Goal: Task Accomplishment & Management: Use online tool/utility

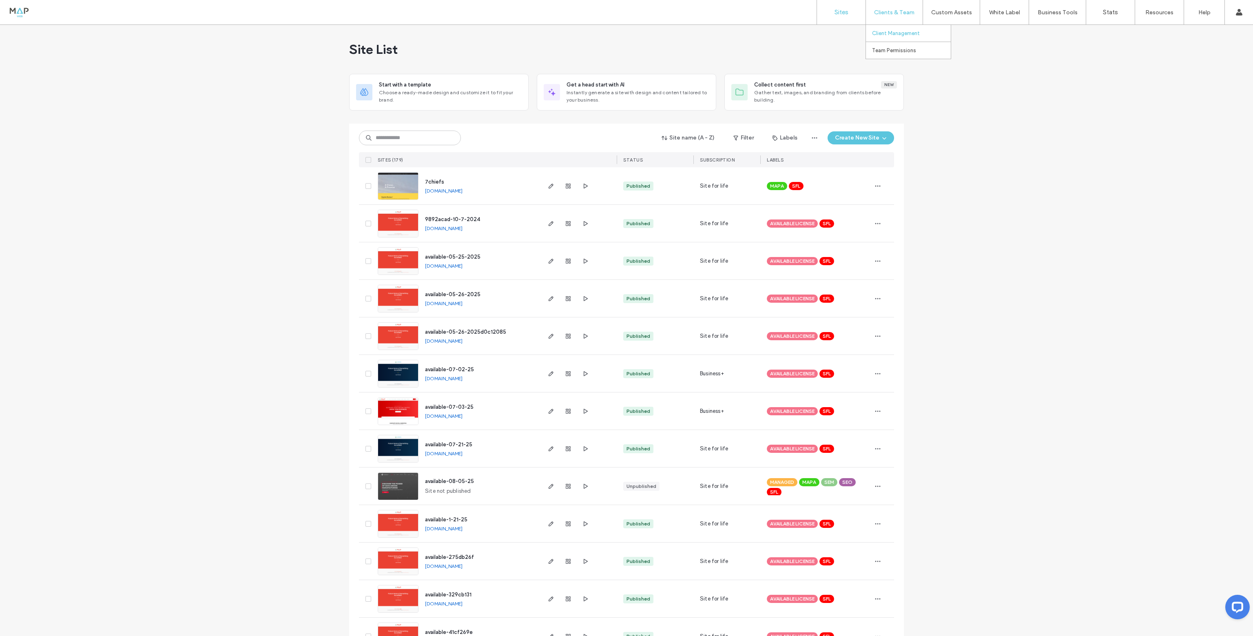
drag, startPoint x: 880, startPoint y: 32, endPoint x: 873, endPoint y: 36, distance: 8.4
click at [880, 32] on label "Client Management" at bounding box center [896, 33] width 48 height 6
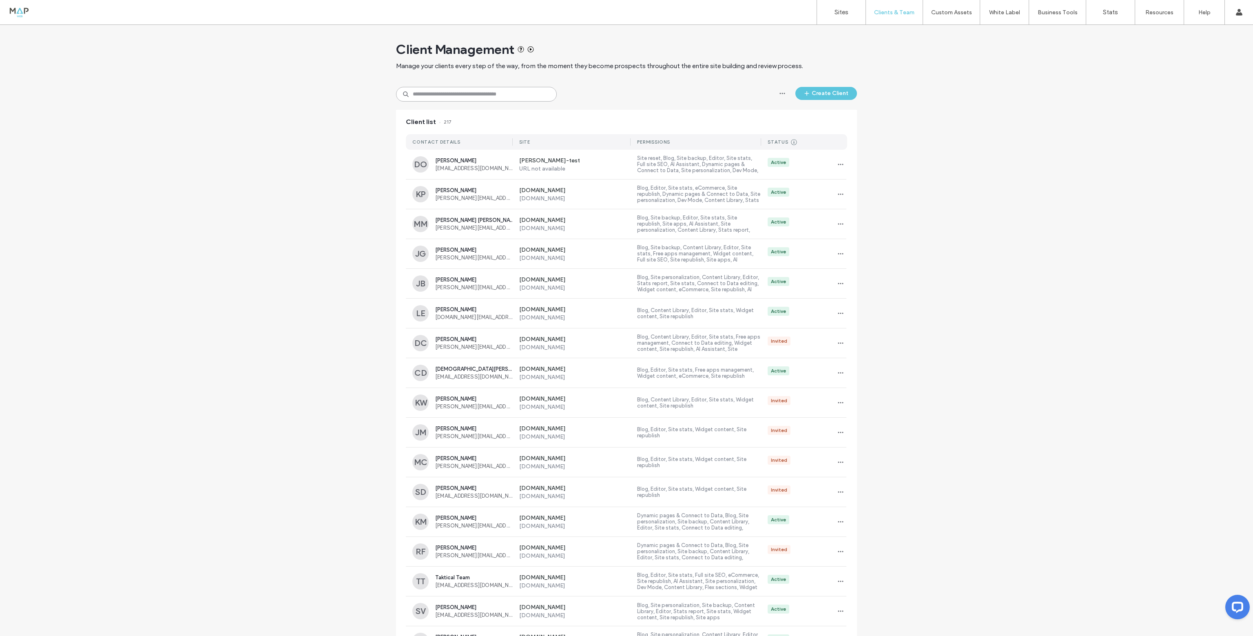
click at [435, 96] on input at bounding box center [476, 94] width 161 height 15
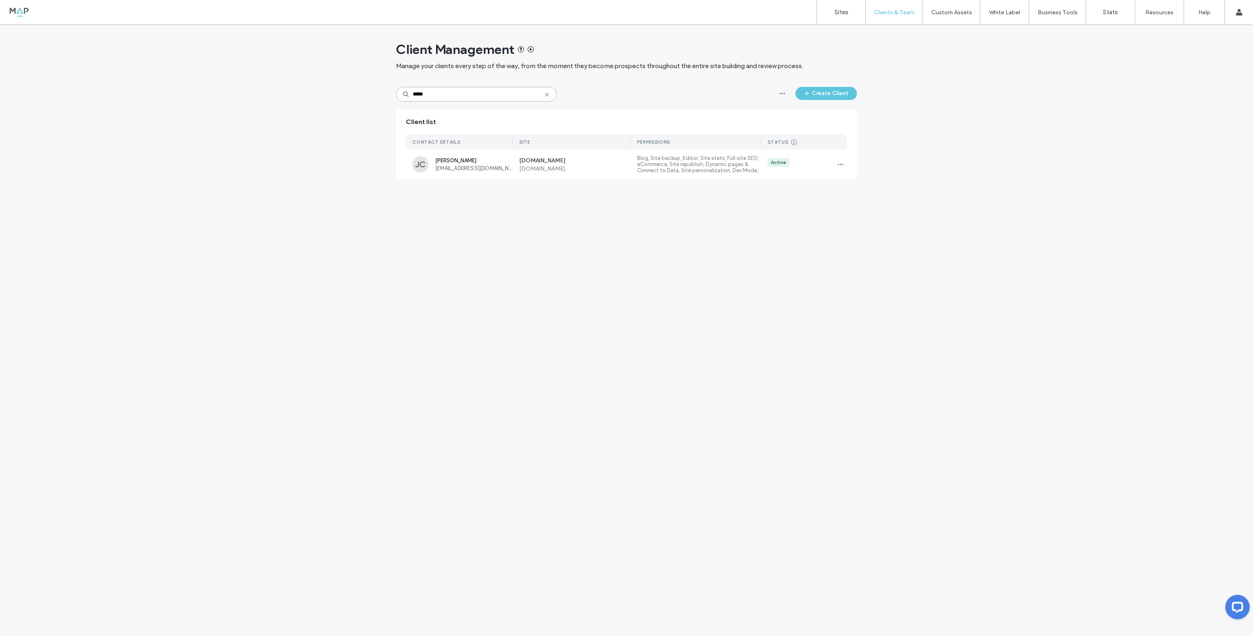
drag, startPoint x: 410, startPoint y: 89, endPoint x: 299, endPoint y: 63, distance: 113.7
click at [292, 80] on div "Client Management Manage your clients every step of the way, from the moment th…" at bounding box center [626, 106] width 1253 height 162
drag, startPoint x: 448, startPoint y: 100, endPoint x: 391, endPoint y: 99, distance: 57.1
click at [391, 99] on div "Client Management Manage your clients every step of the way, from the moment th…" at bounding box center [626, 121] width 1253 height 192
drag, startPoint x: 450, startPoint y: 100, endPoint x: 314, endPoint y: 83, distance: 137.3
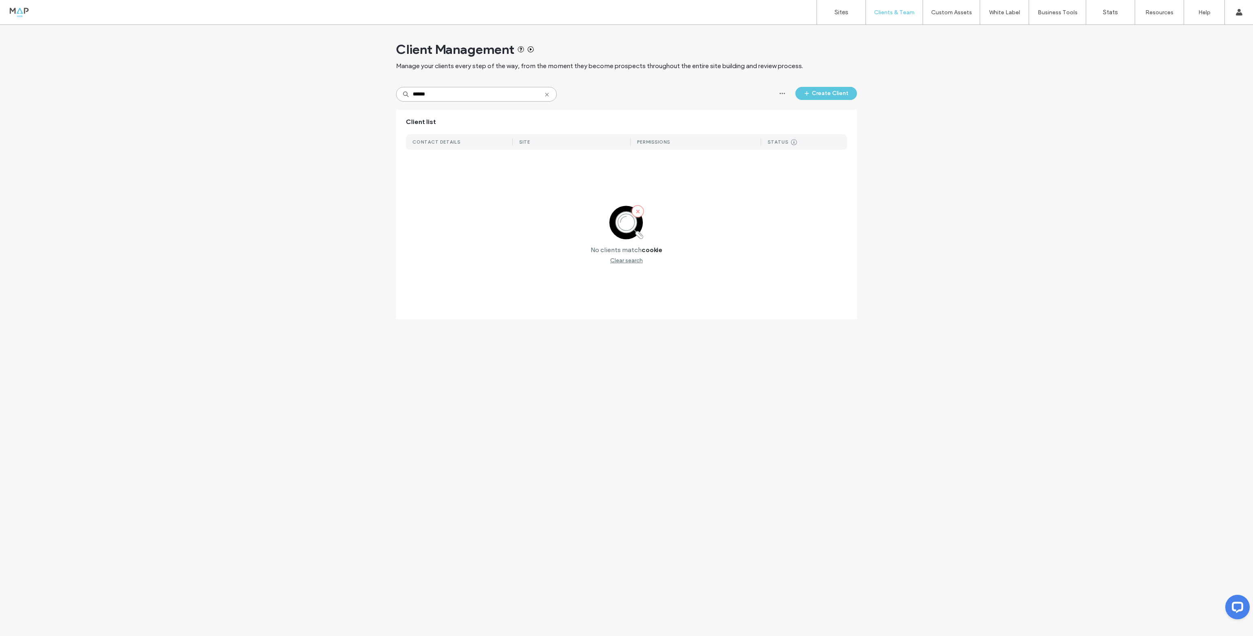
click at [314, 83] on div "Client Management Manage your clients every step of the way, from the moment th…" at bounding box center [626, 176] width 1253 height 302
type input "******"
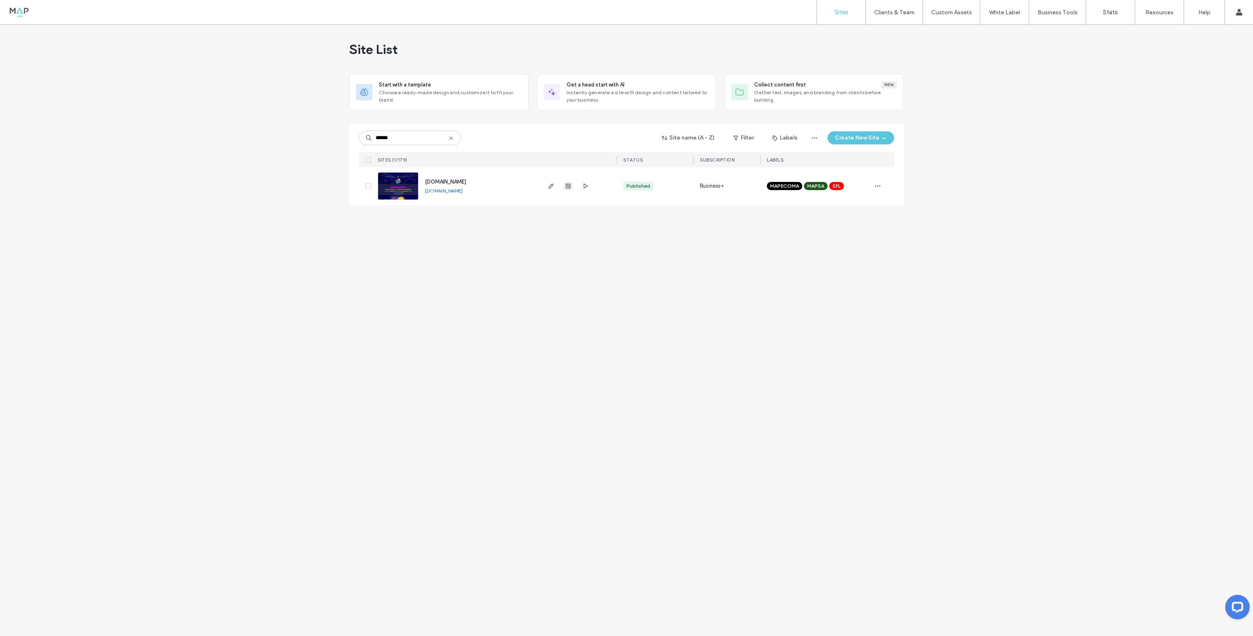
type input "******"
click at [571, 189] on icon "button" at bounding box center [568, 186] width 7 height 7
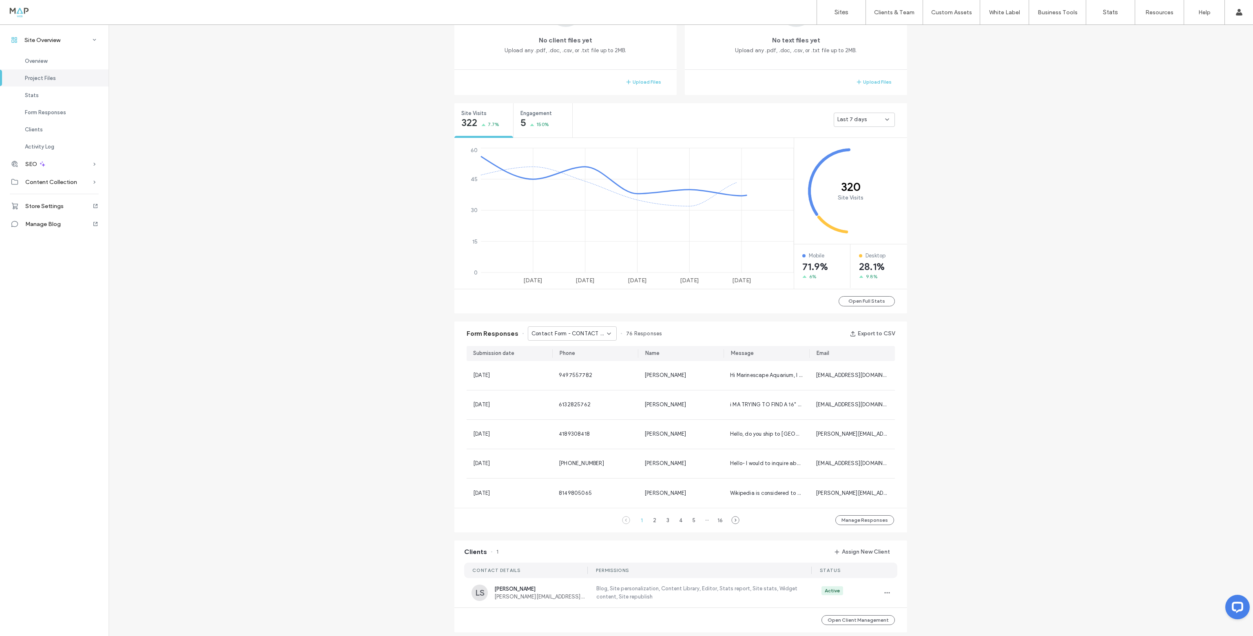
scroll to position [490, 0]
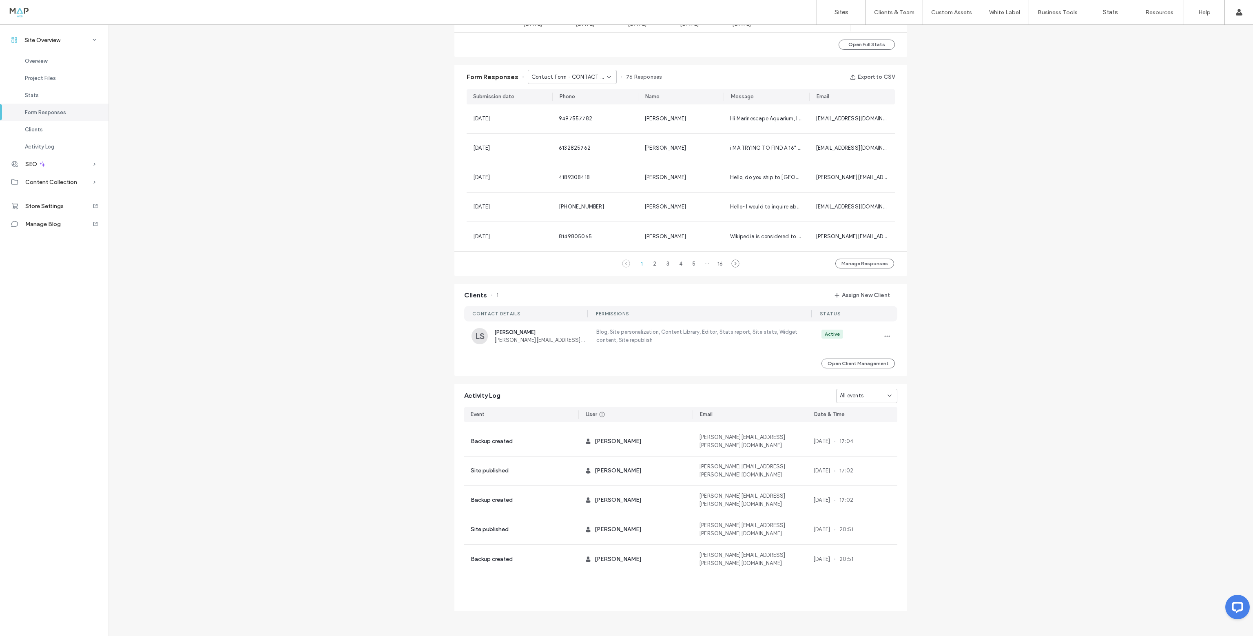
scroll to position [995, 0]
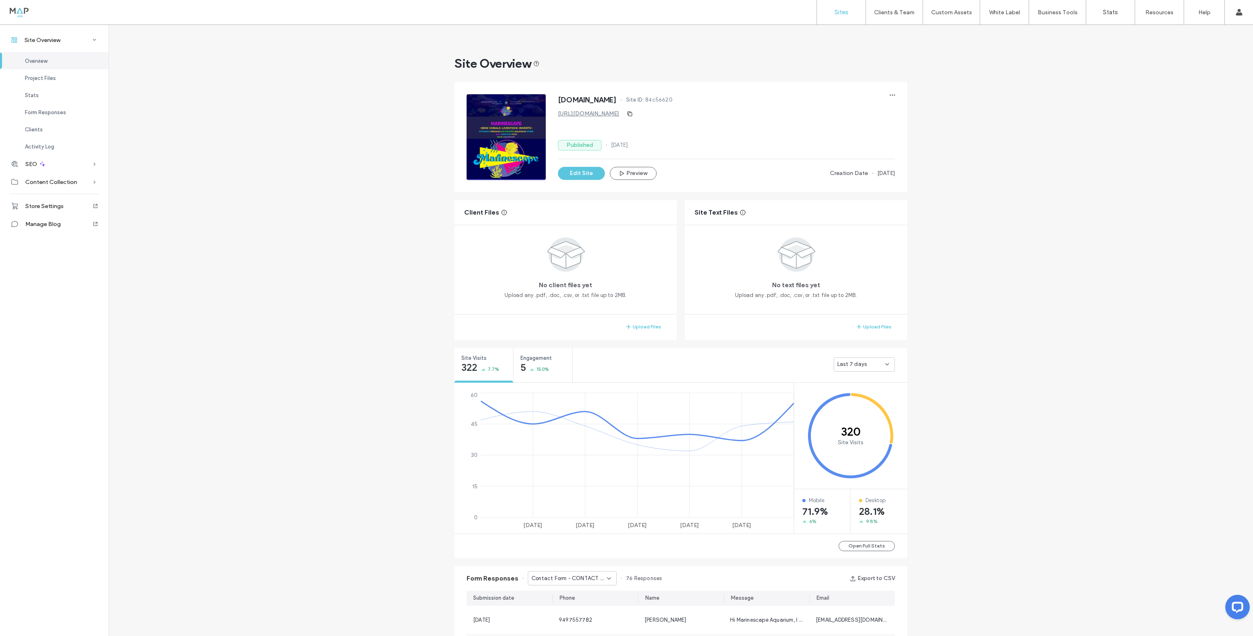
click at [836, 12] on label "Sites" at bounding box center [842, 12] width 14 height 7
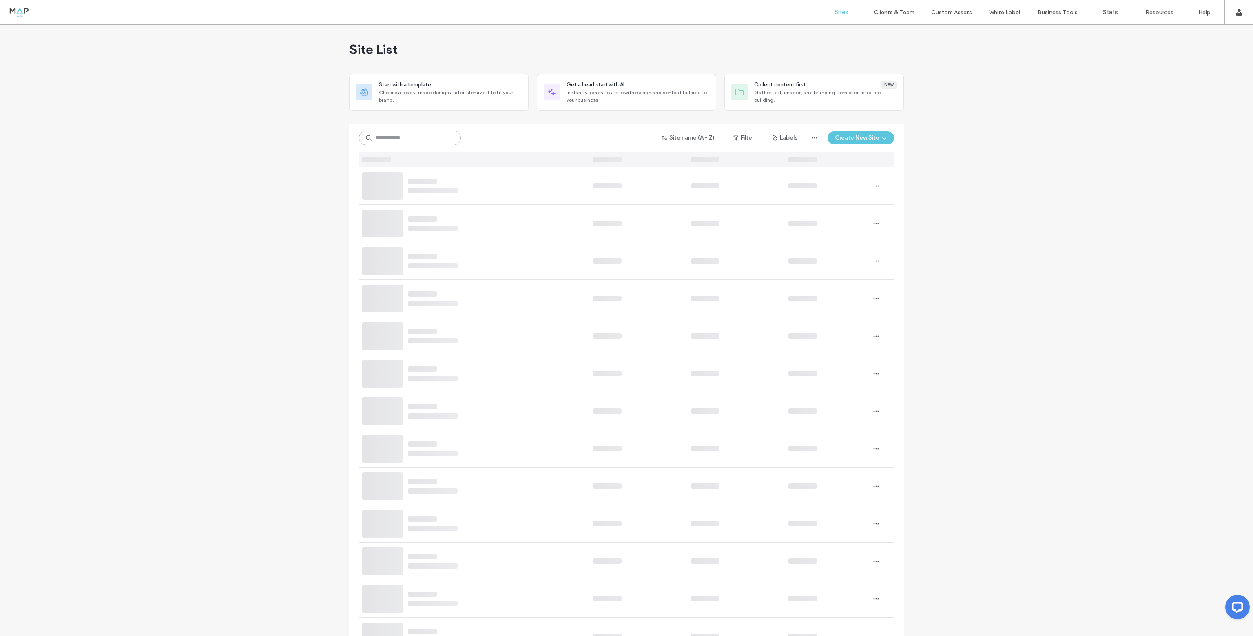
click at [386, 137] on input at bounding box center [410, 138] width 102 height 15
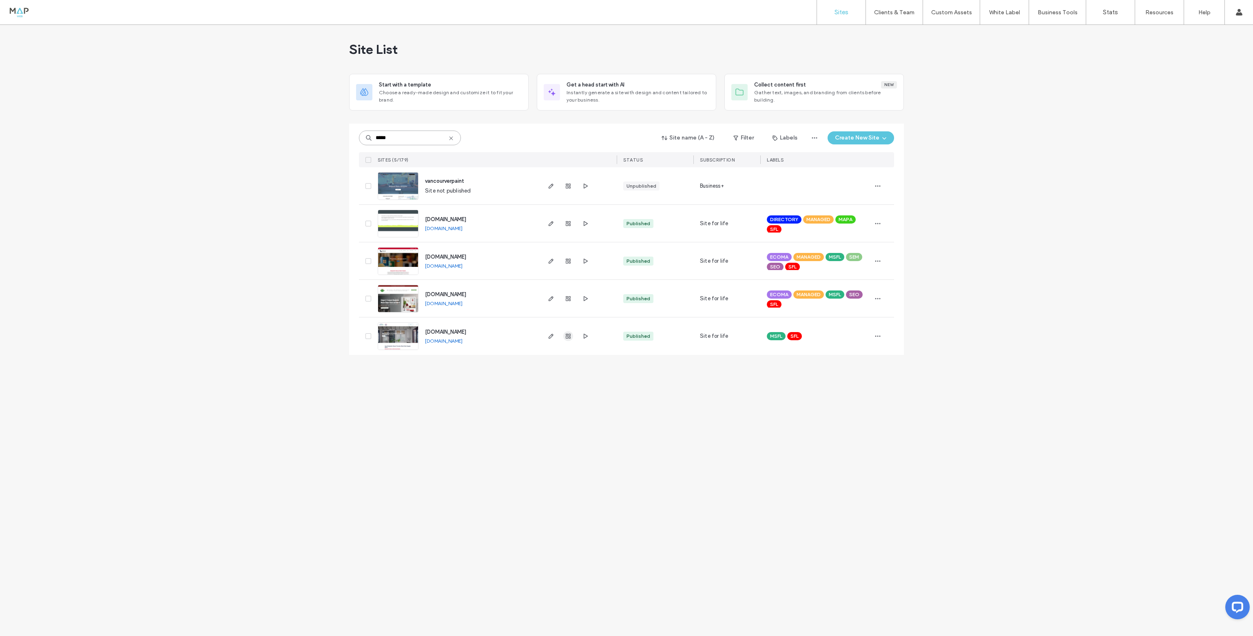
type input "*****"
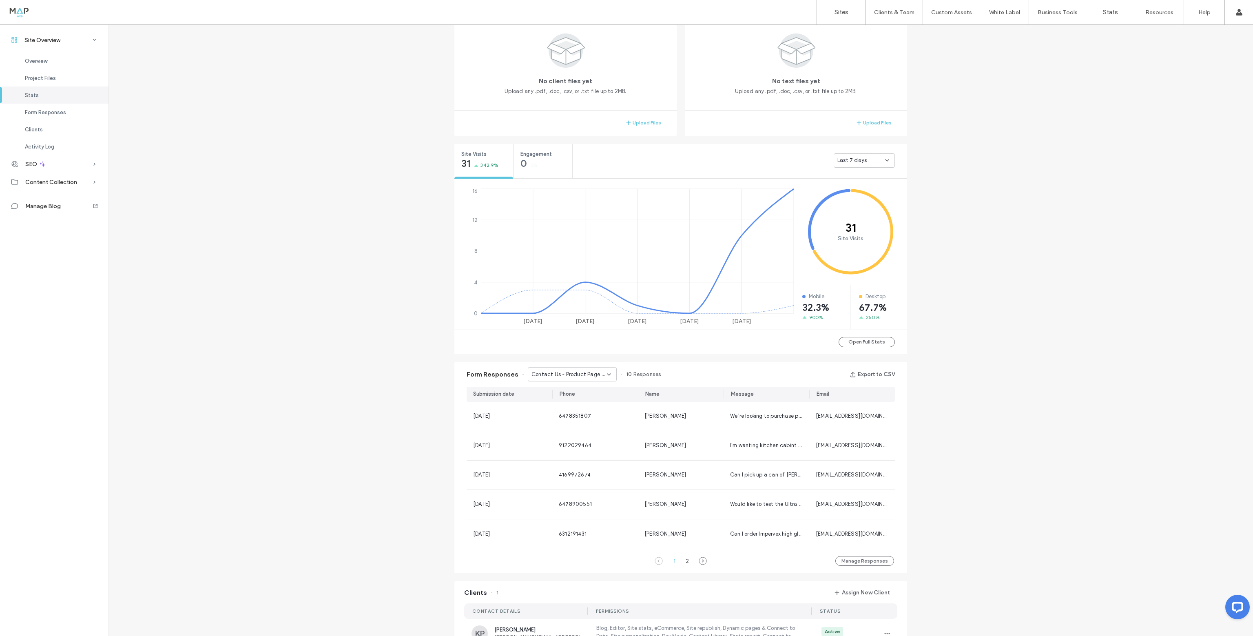
scroll to position [326, 0]
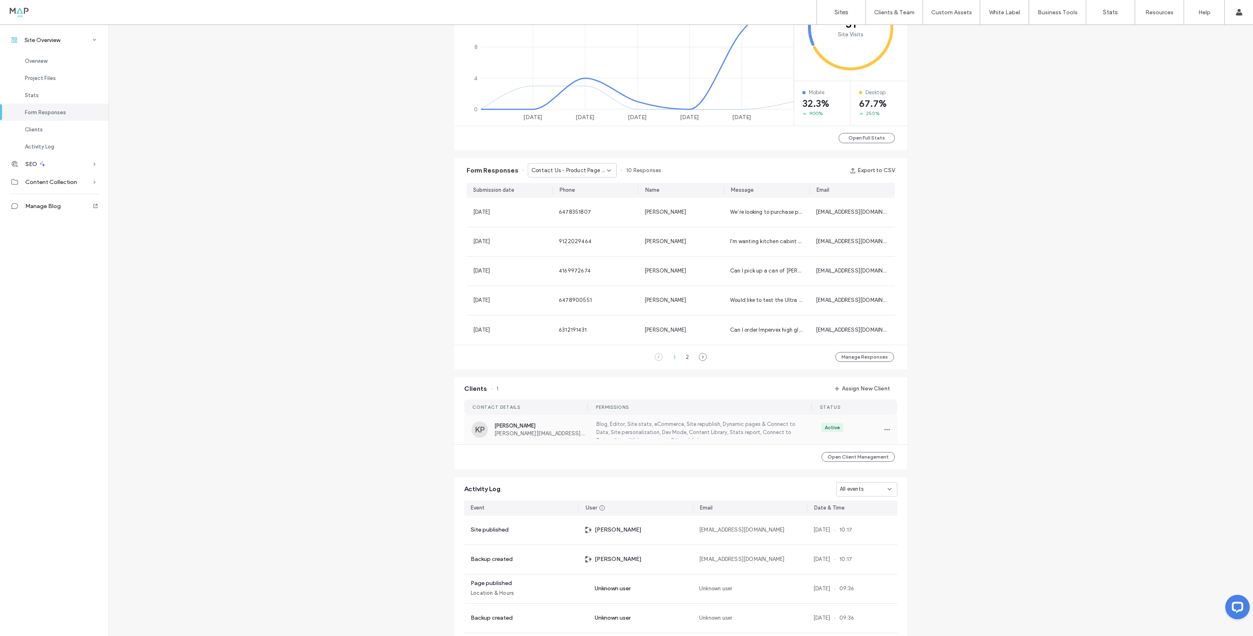
scroll to position [449, 0]
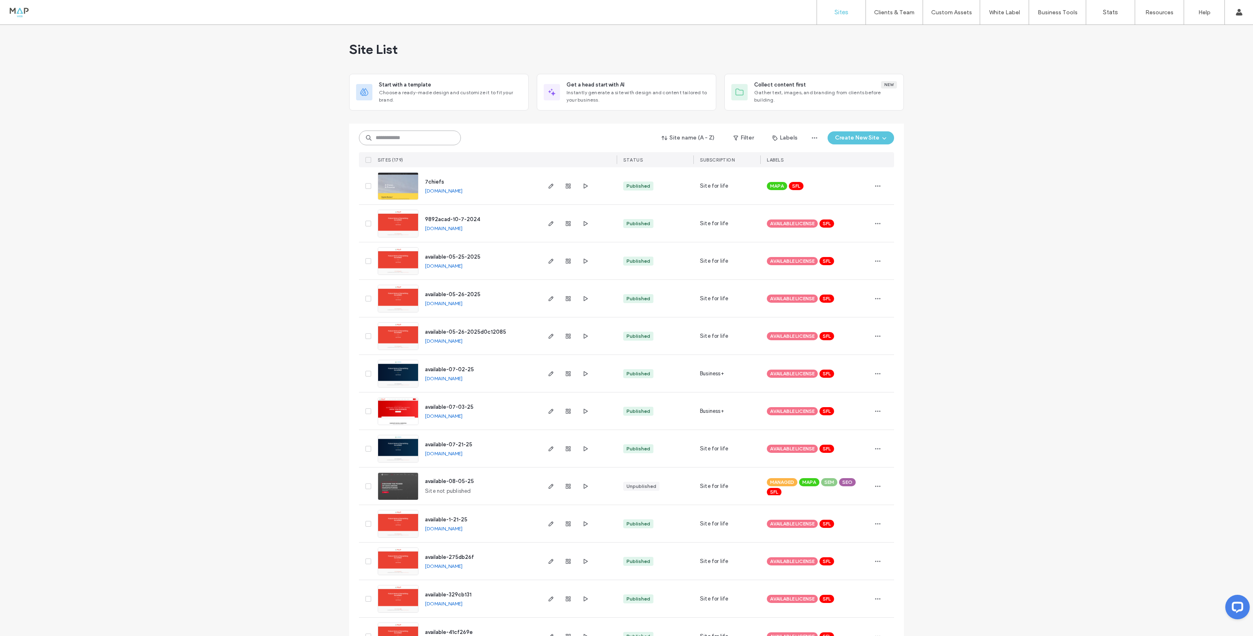
click at [396, 137] on input at bounding box center [410, 138] width 102 height 15
click at [426, 140] on input at bounding box center [410, 138] width 102 height 15
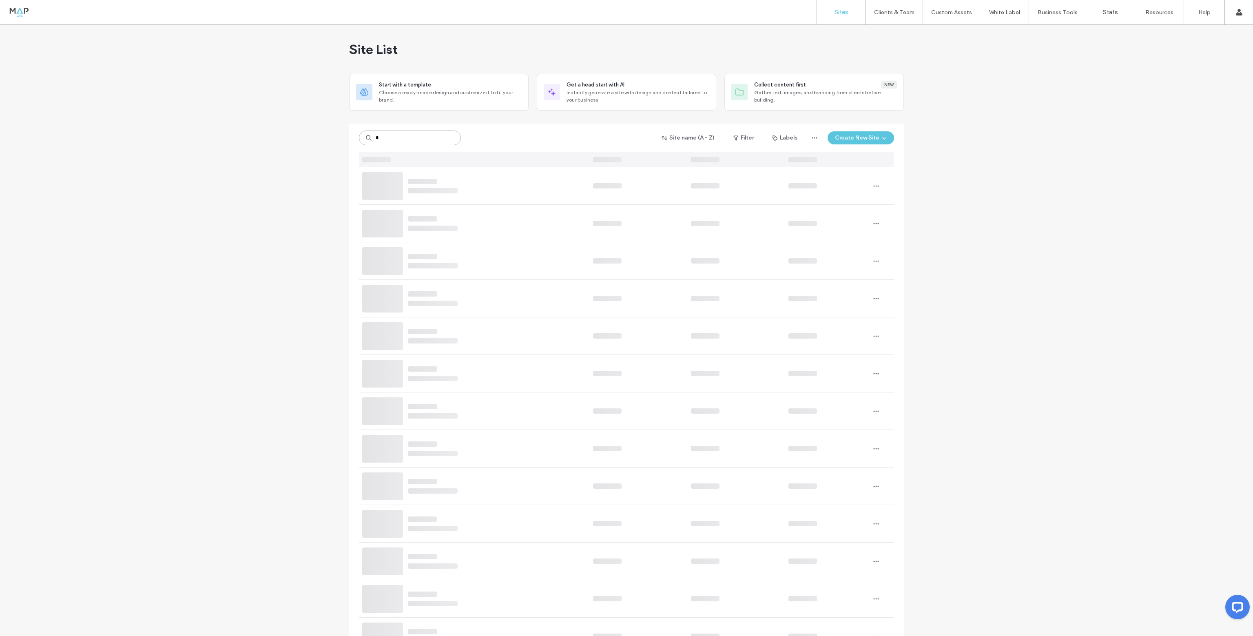
type input "*"
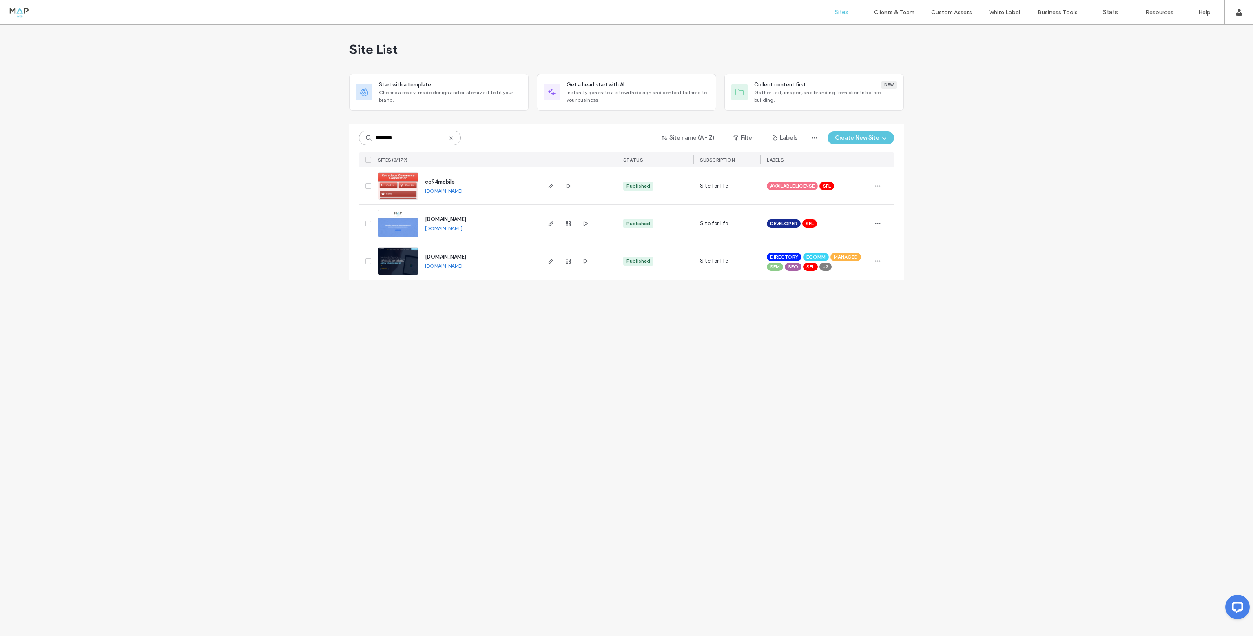
type input "********"
drag, startPoint x: 396, startPoint y: 254, endPoint x: 388, endPoint y: 251, distance: 8.9
click at [395, 255] on img at bounding box center [398, 275] width 40 height 55
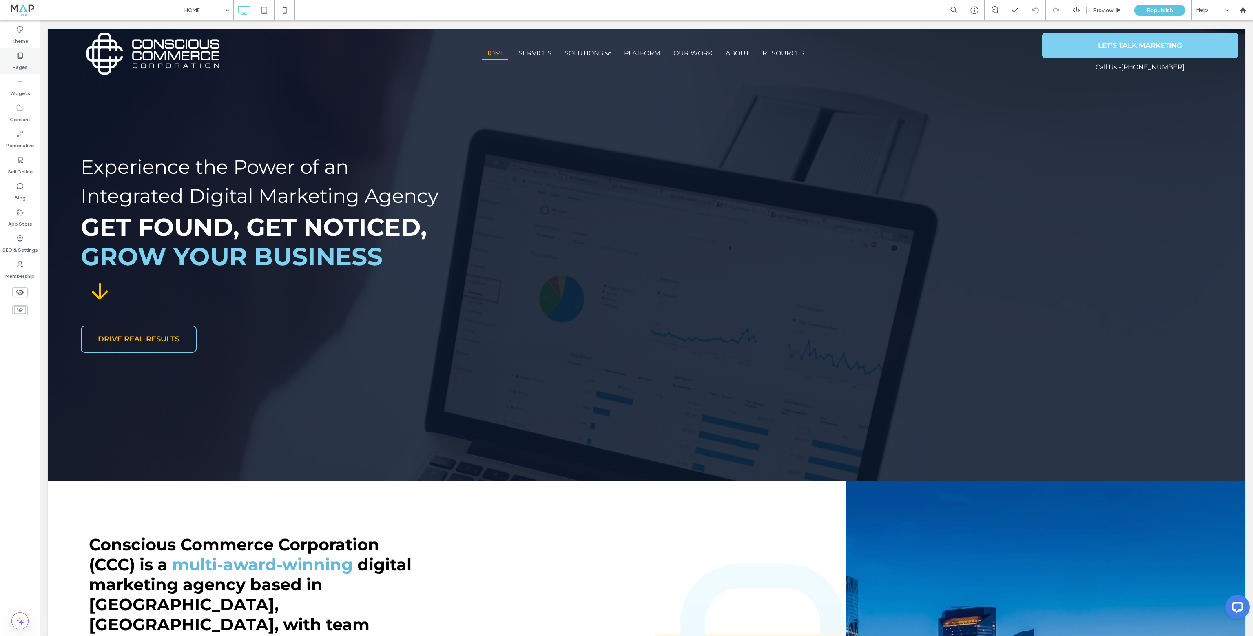
click at [16, 62] on label "Pages" at bounding box center [20, 65] width 15 height 11
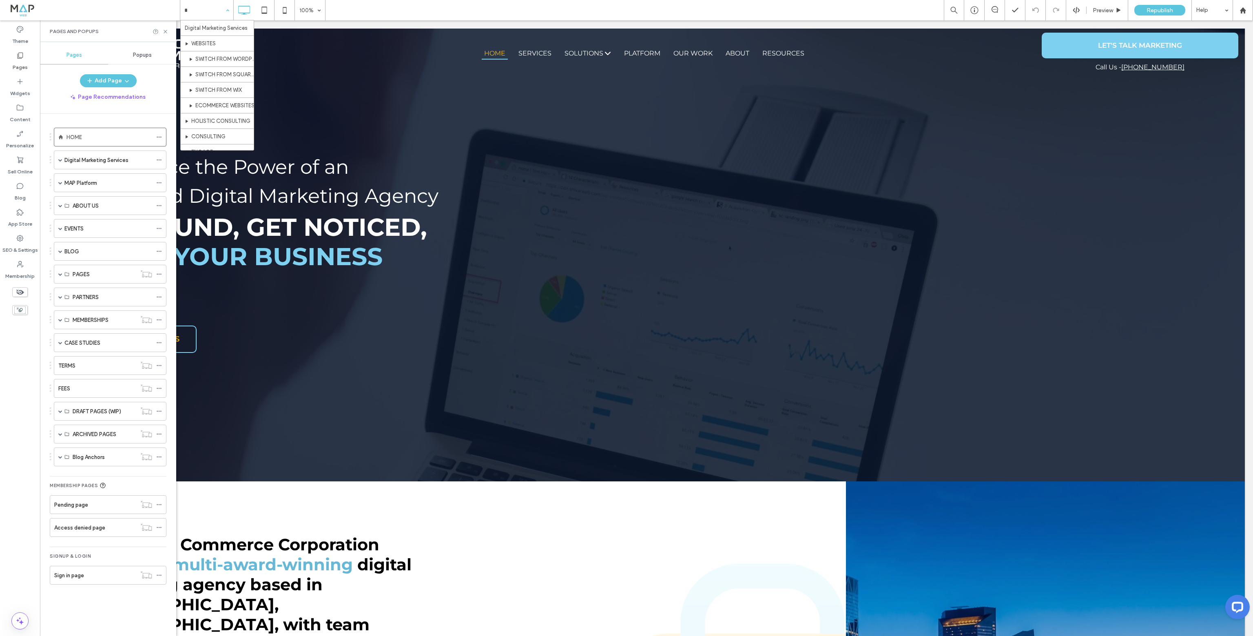
type input "**"
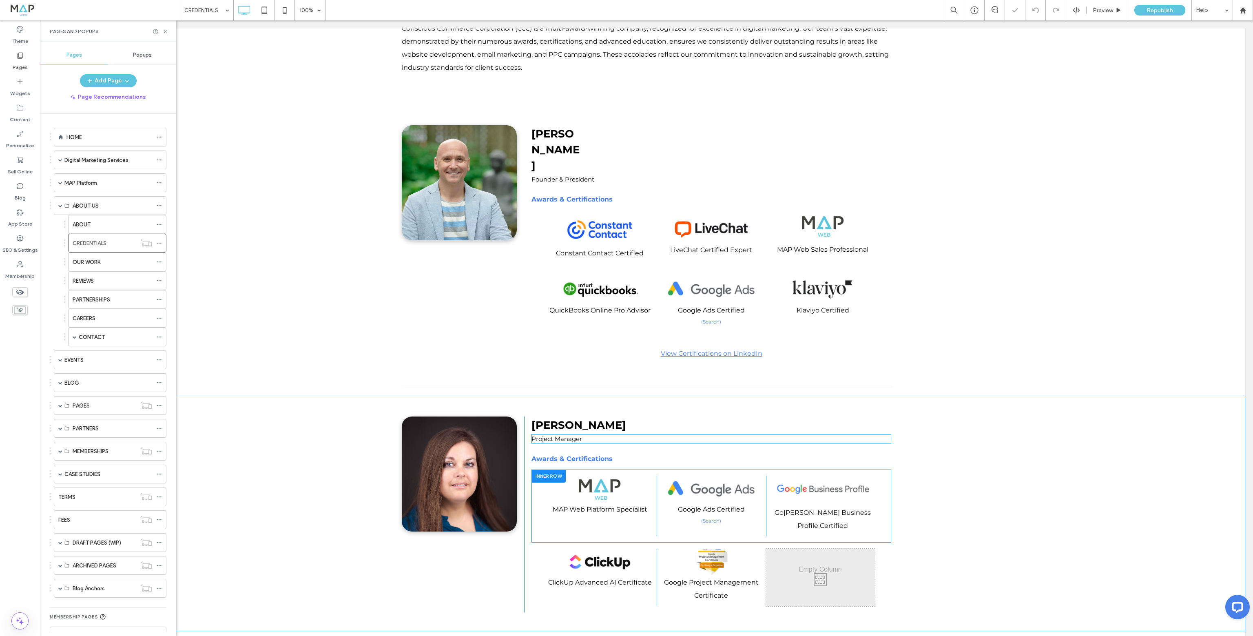
scroll to position [204, 0]
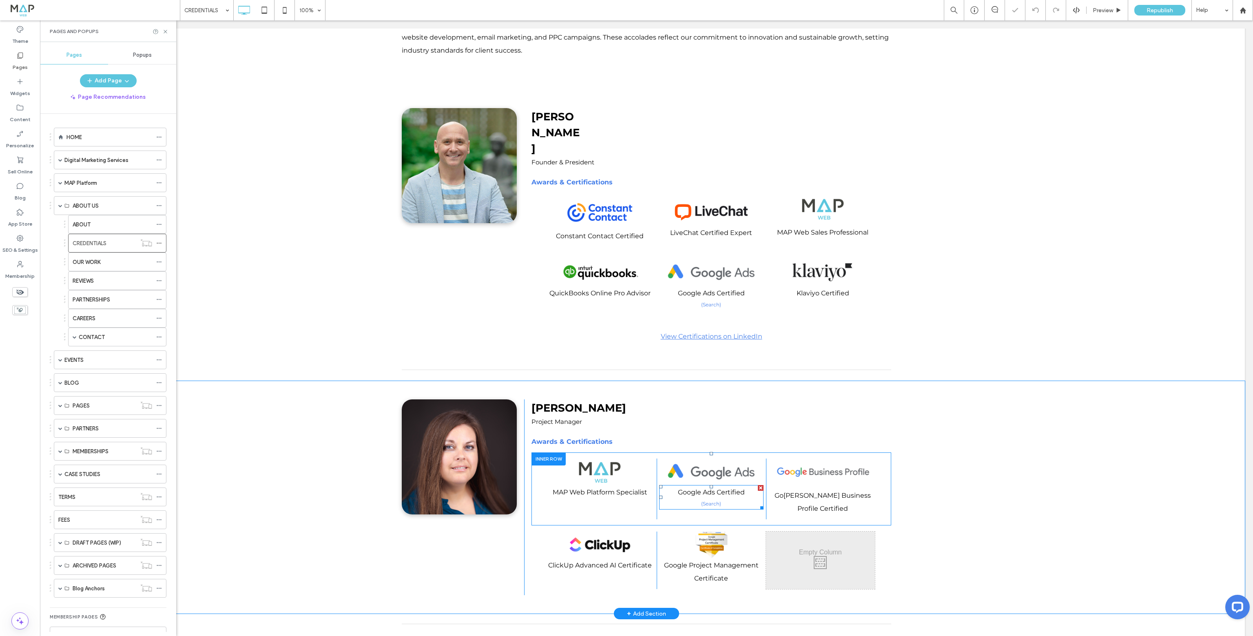
click at [702, 501] on span "(Search)" at bounding box center [711, 504] width 20 height 6
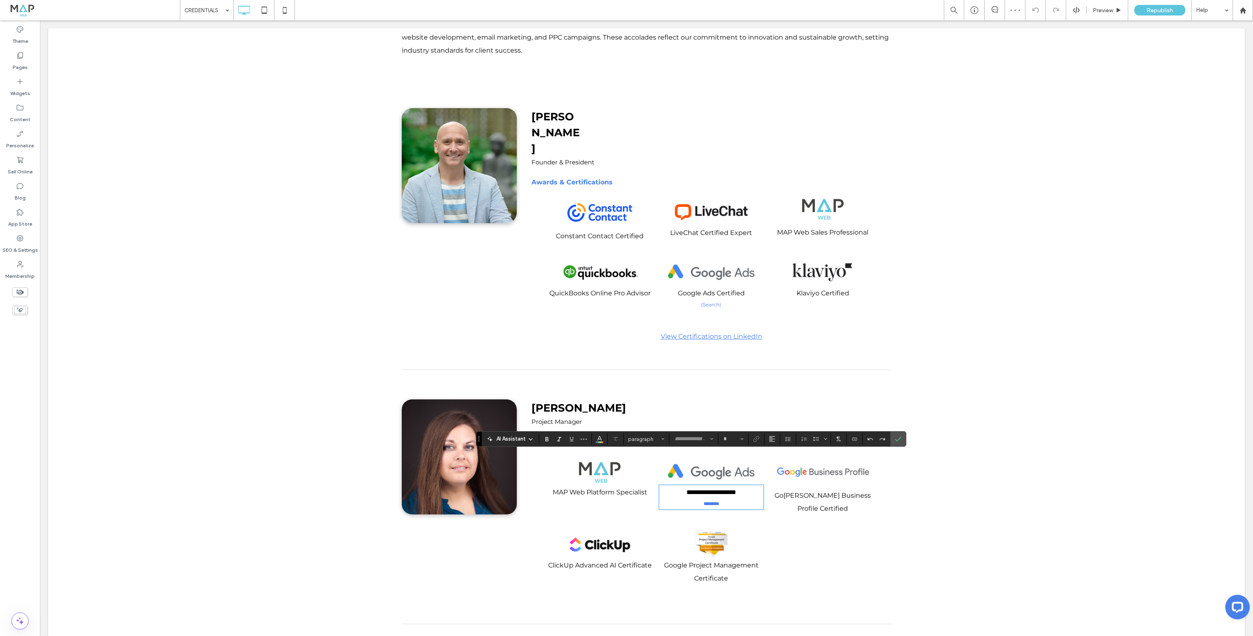
type input "**********"
click at [714, 501] on span "********" at bounding box center [712, 503] width 16 height 5
type input "**"
drag, startPoint x: 902, startPoint y: 440, endPoint x: 851, endPoint y: 417, distance: 55.3
click at [902, 440] on label "Confirm" at bounding box center [898, 439] width 12 height 15
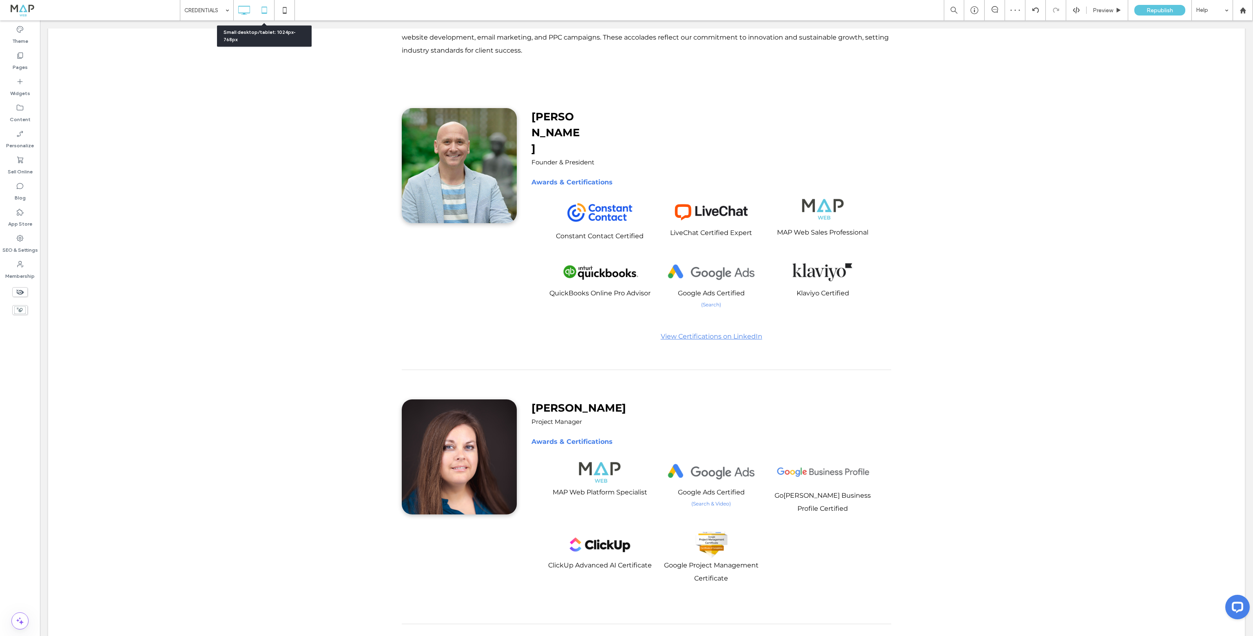
click at [264, 14] on icon at bounding box center [264, 10] width 16 height 16
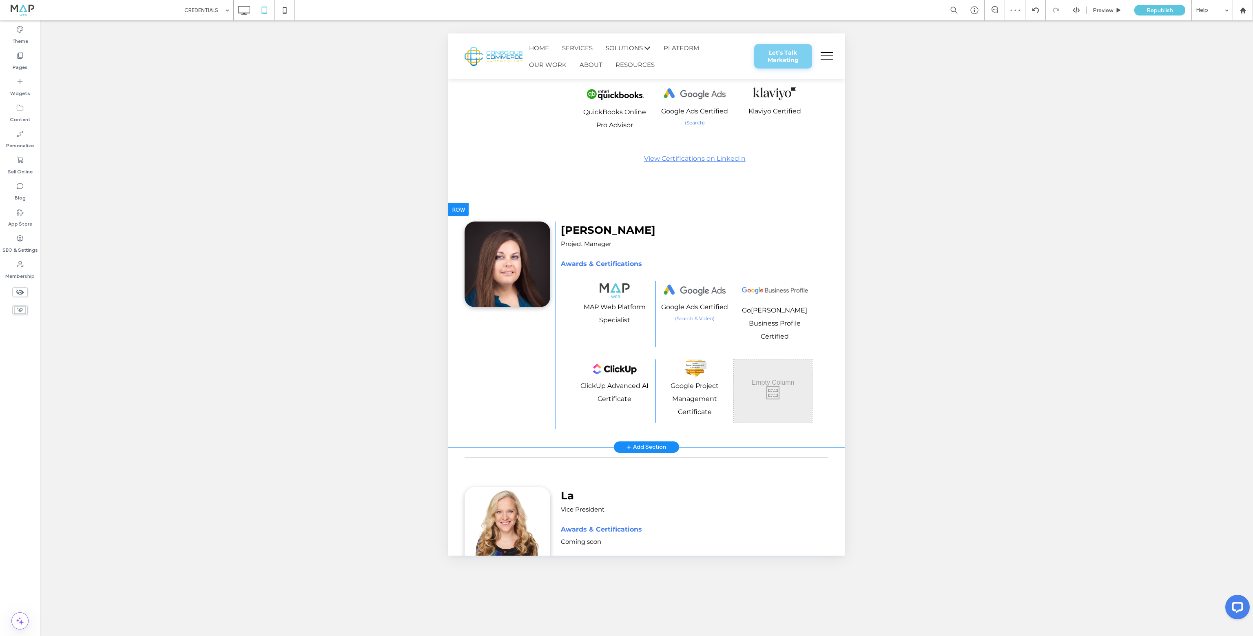
scroll to position [408, 0]
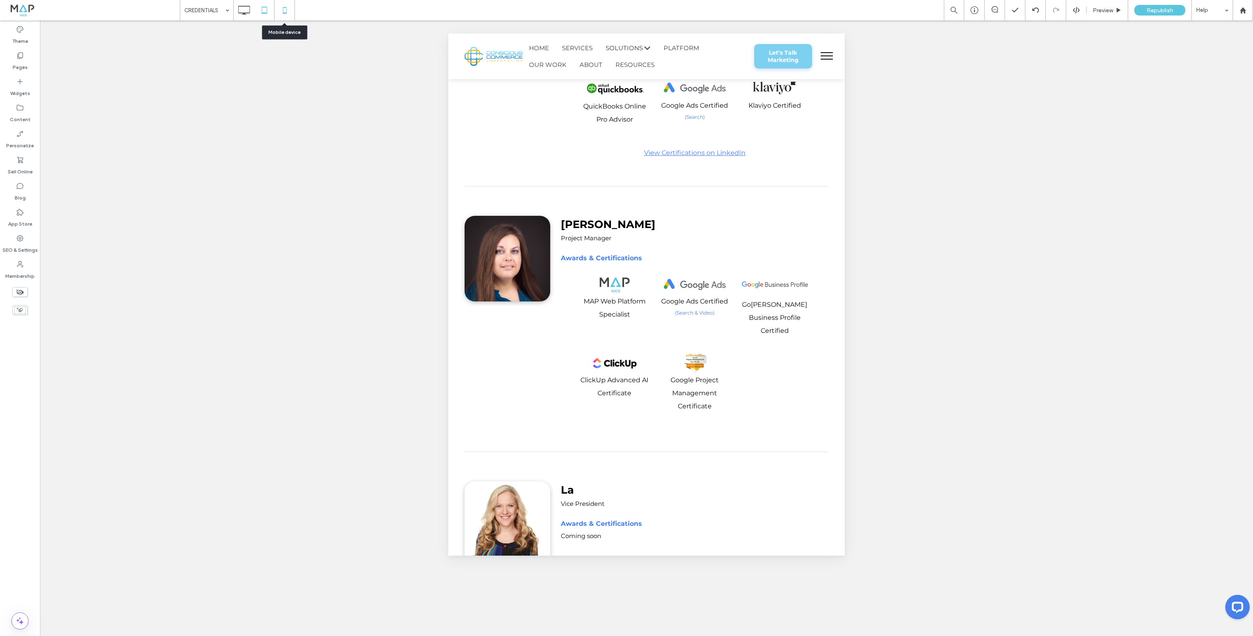
click at [284, 8] on icon at bounding box center [285, 10] width 16 height 16
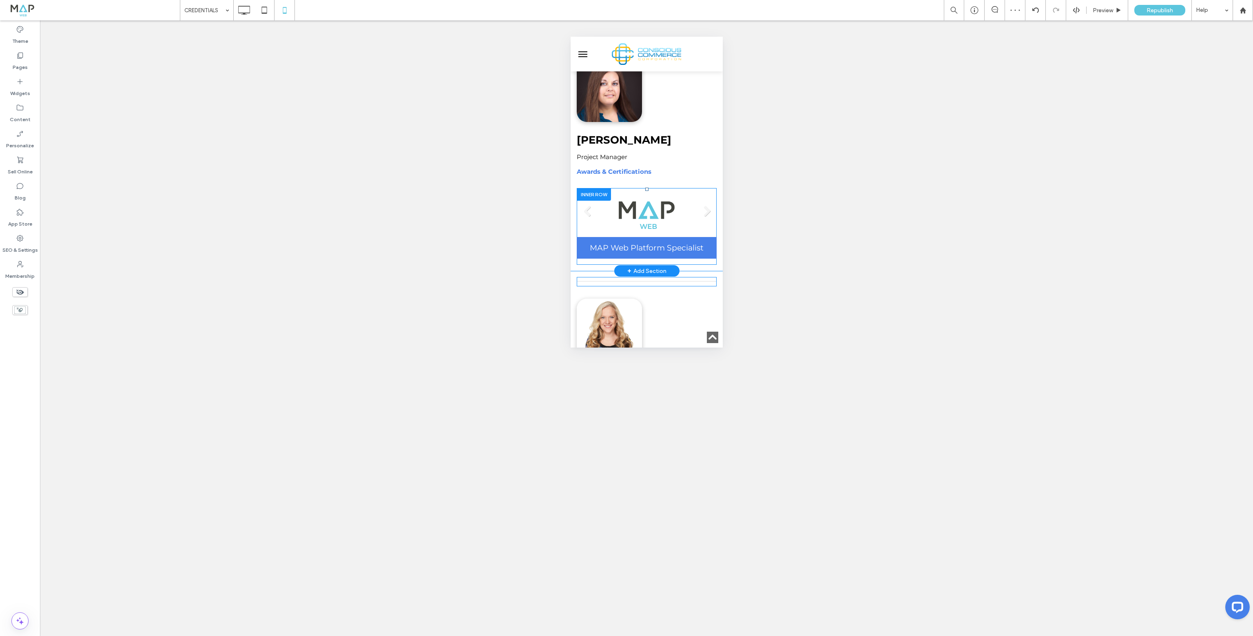
scroll to position [653, 0]
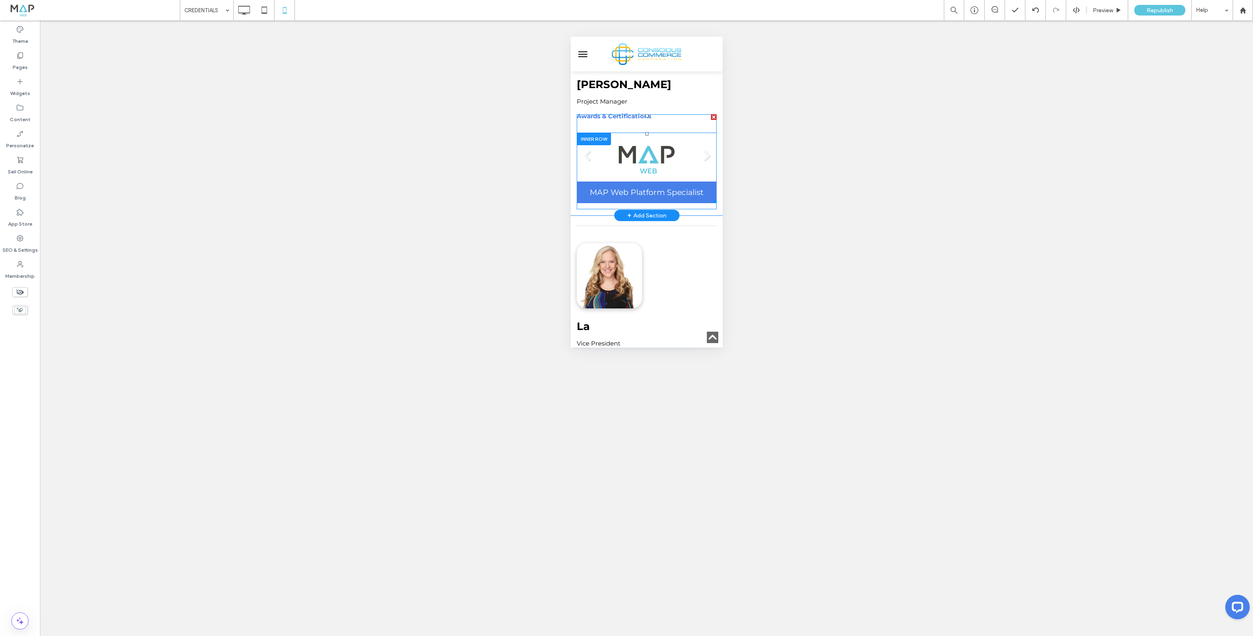
click at [625, 175] on li "Slide title MAP Web Platform Specialist Button" at bounding box center [646, 158] width 140 height 89
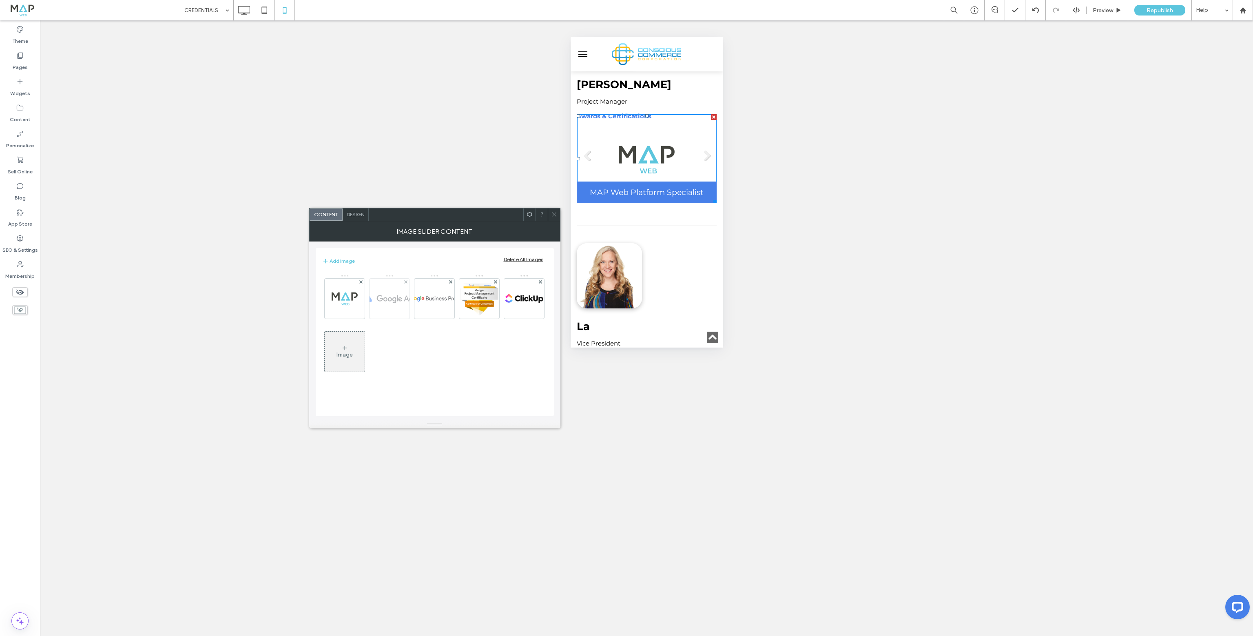
click at [393, 304] on img at bounding box center [389, 298] width 65 height 17
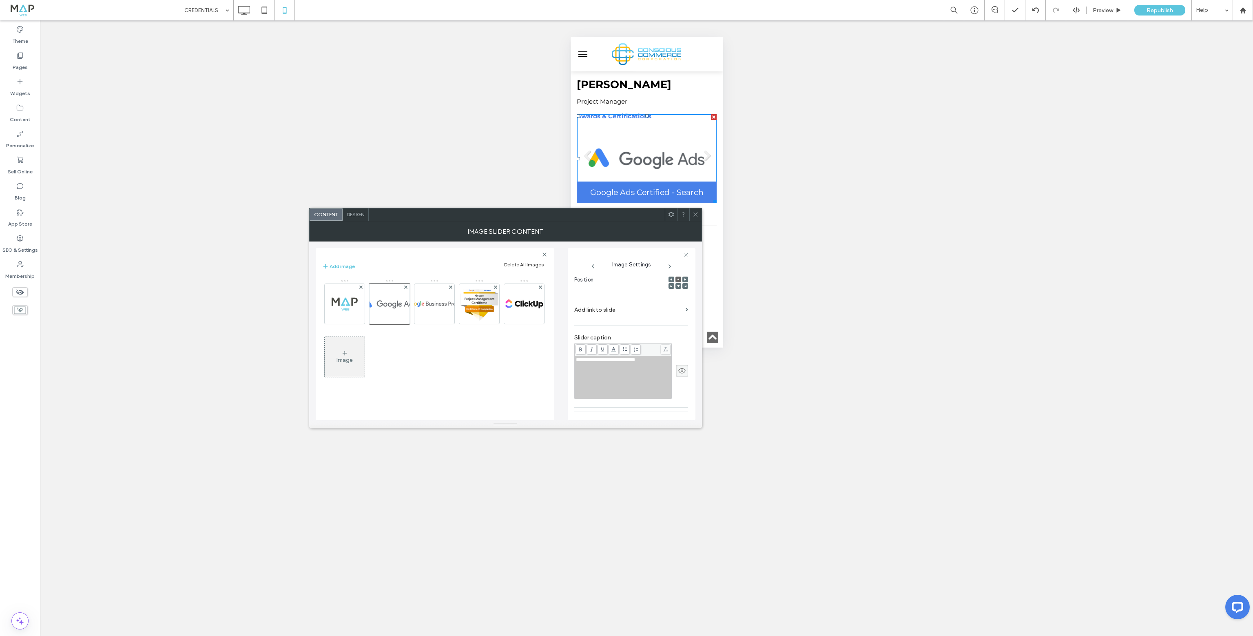
scroll to position [122, 0]
click at [635, 359] on span "**********" at bounding box center [605, 358] width 59 height 5
click at [654, 359] on div "**********" at bounding box center [623, 359] width 95 height 6
click at [695, 223] on div "Image Slider Content" at bounding box center [505, 231] width 393 height 20
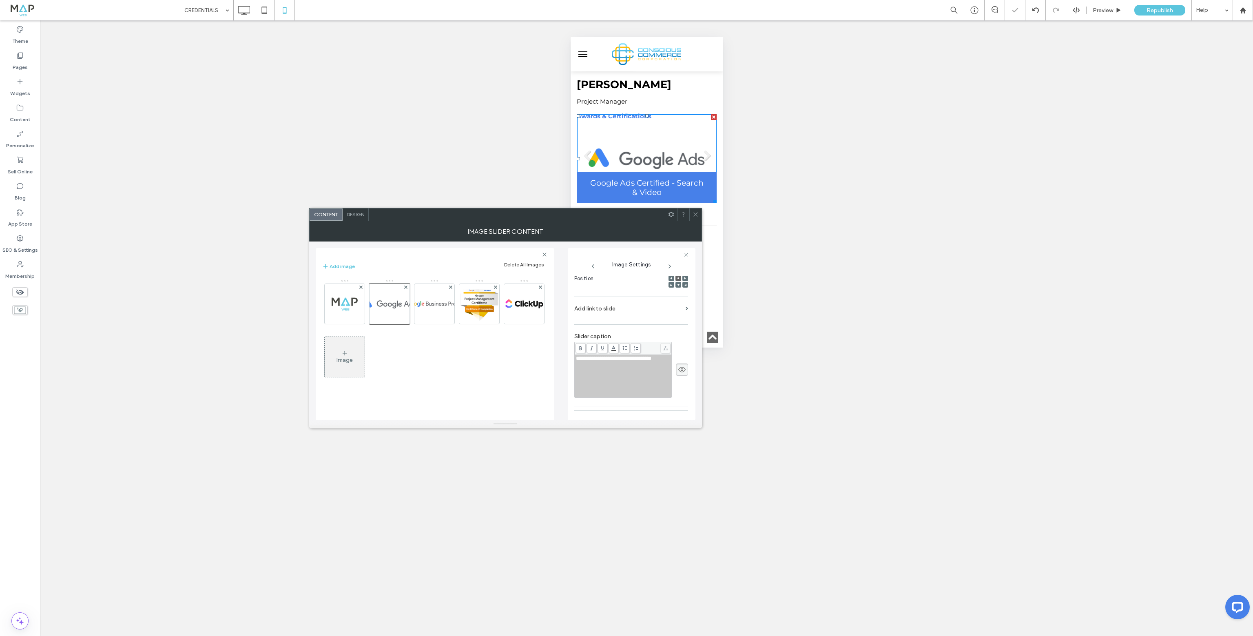
click at [694, 215] on icon at bounding box center [696, 214] width 6 height 6
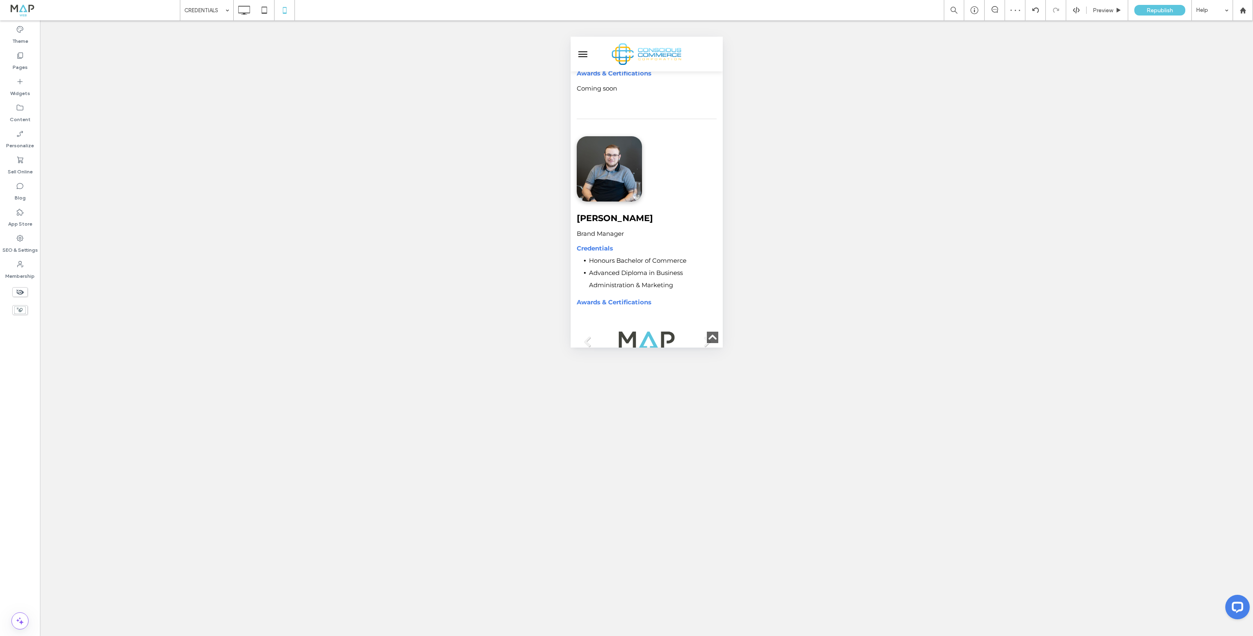
scroll to position [979, 0]
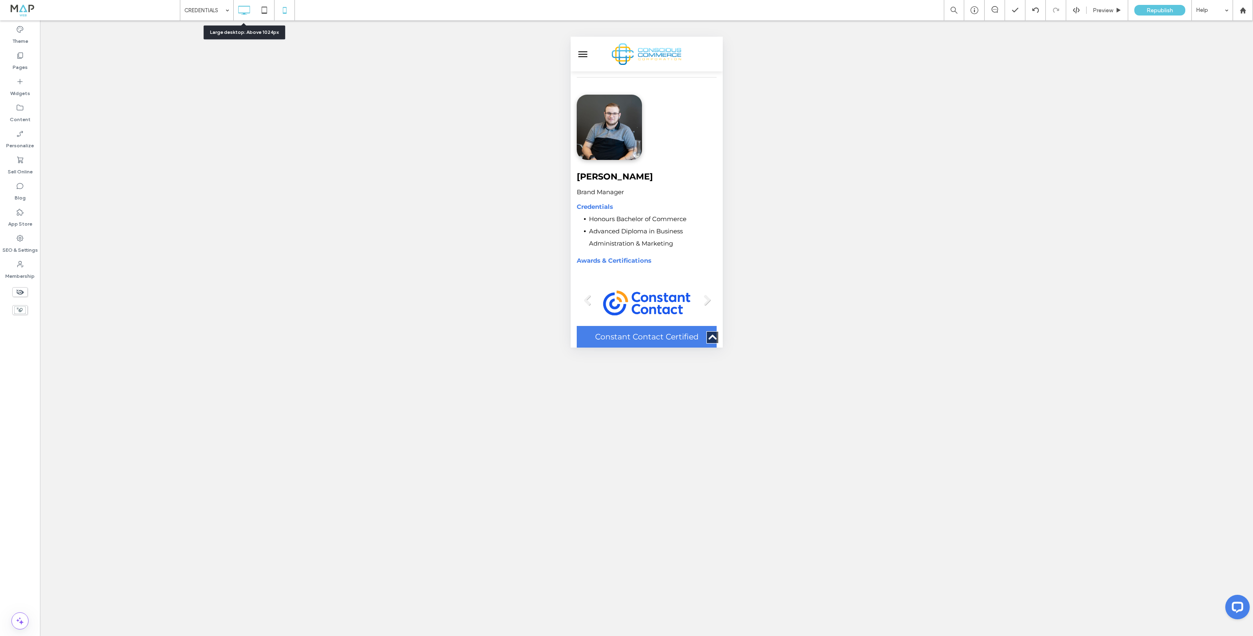
click at [248, 6] on icon at bounding box center [244, 10] width 16 height 16
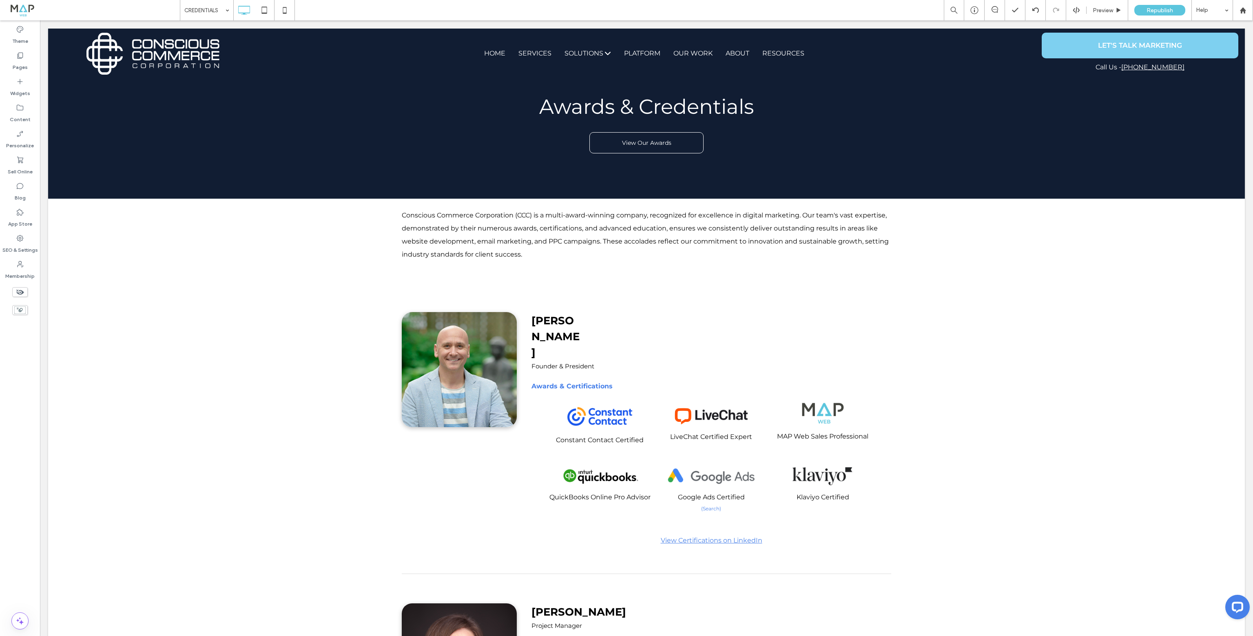
scroll to position [1319, 0]
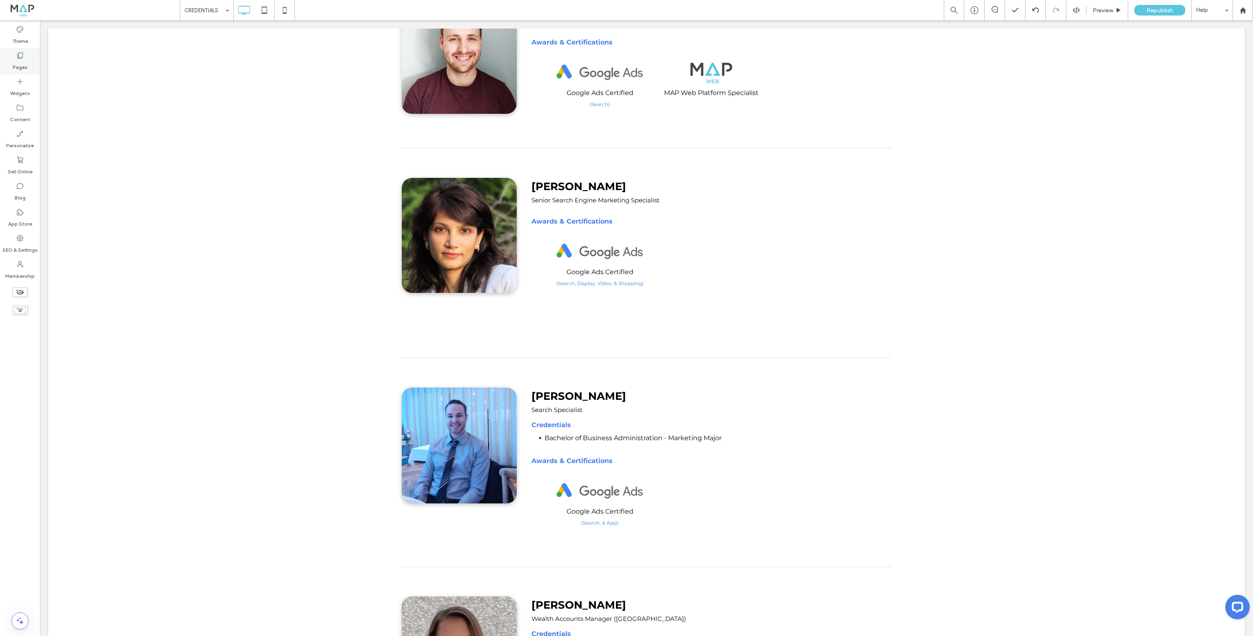
click at [20, 53] on icon at bounding box center [20, 55] width 8 height 8
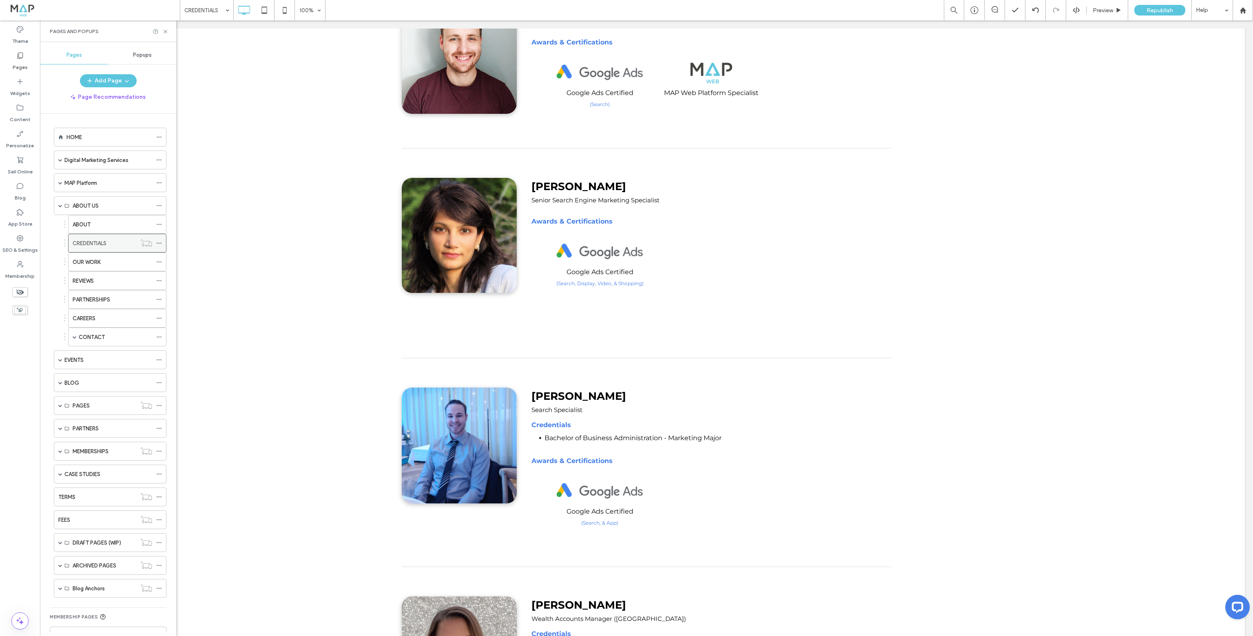
click at [158, 240] on icon at bounding box center [159, 243] width 6 height 6
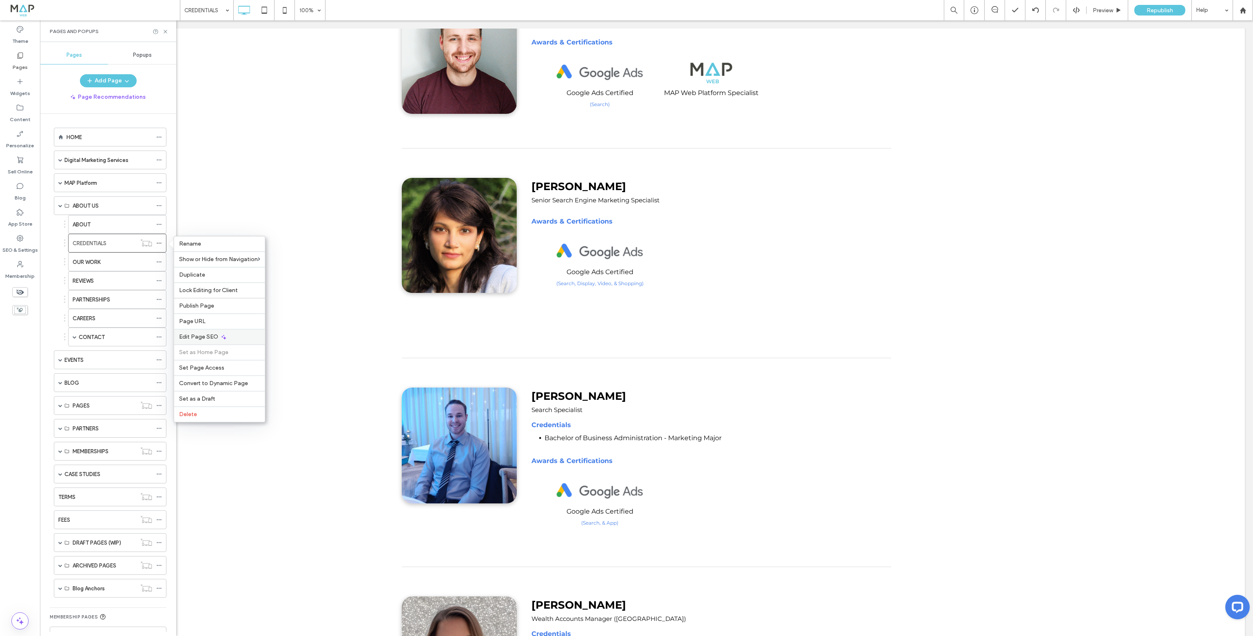
click at [200, 330] on div "Edit Page SEO" at bounding box center [219, 337] width 91 height 16
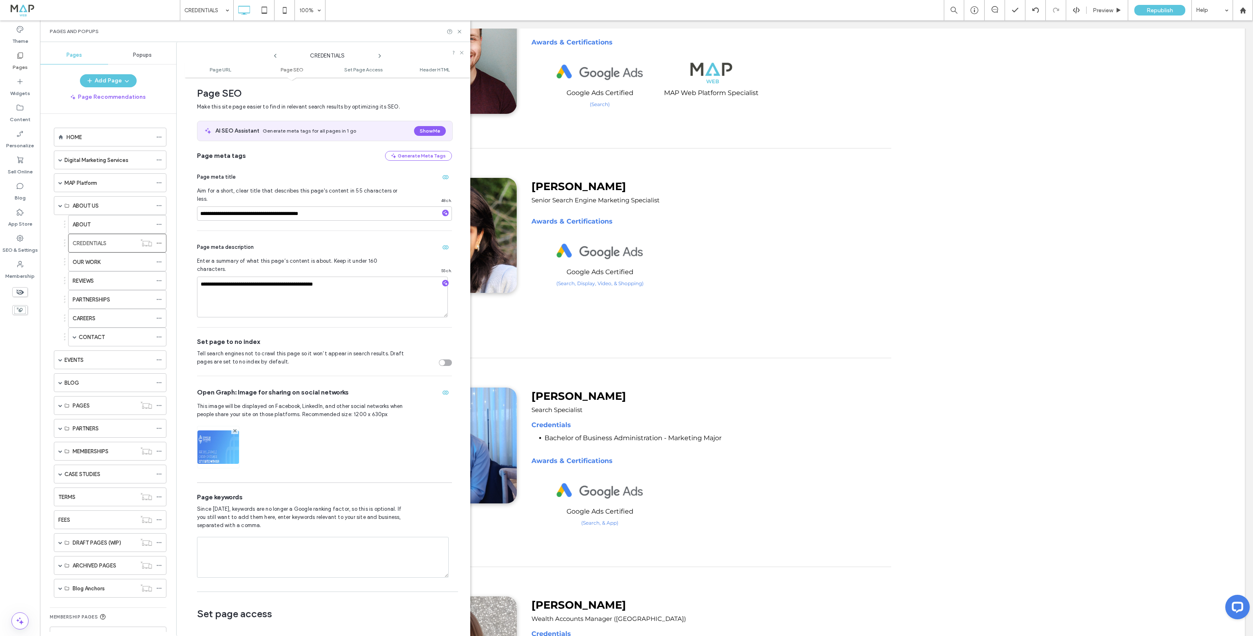
scroll to position [316, 0]
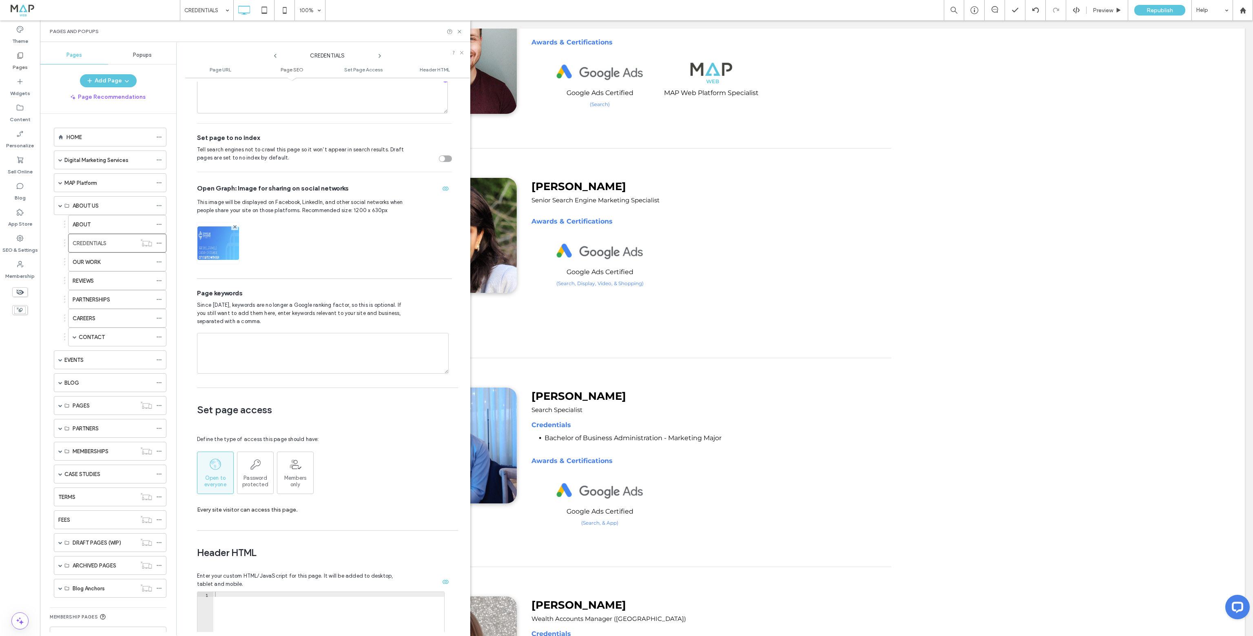
click at [235, 222] on div at bounding box center [218, 243] width 42 height 42
click at [235, 225] on icon at bounding box center [234, 226] width 3 height 3
click at [229, 233] on div "Image" at bounding box center [217, 242] width 41 height 39
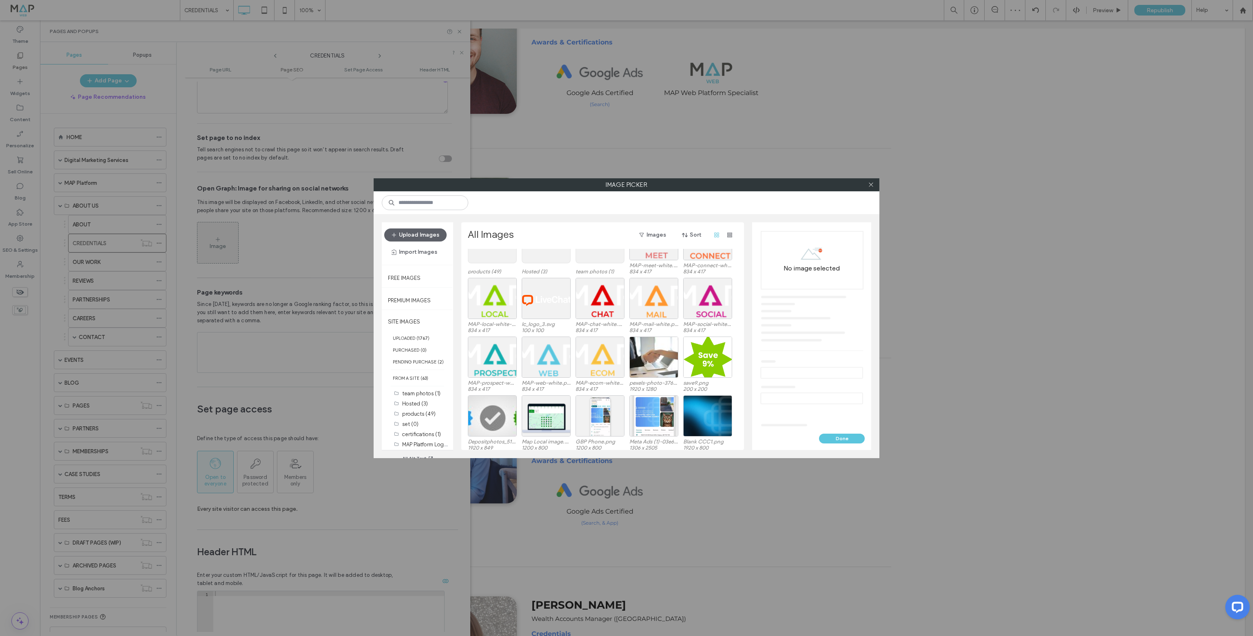
scroll to position [245, 0]
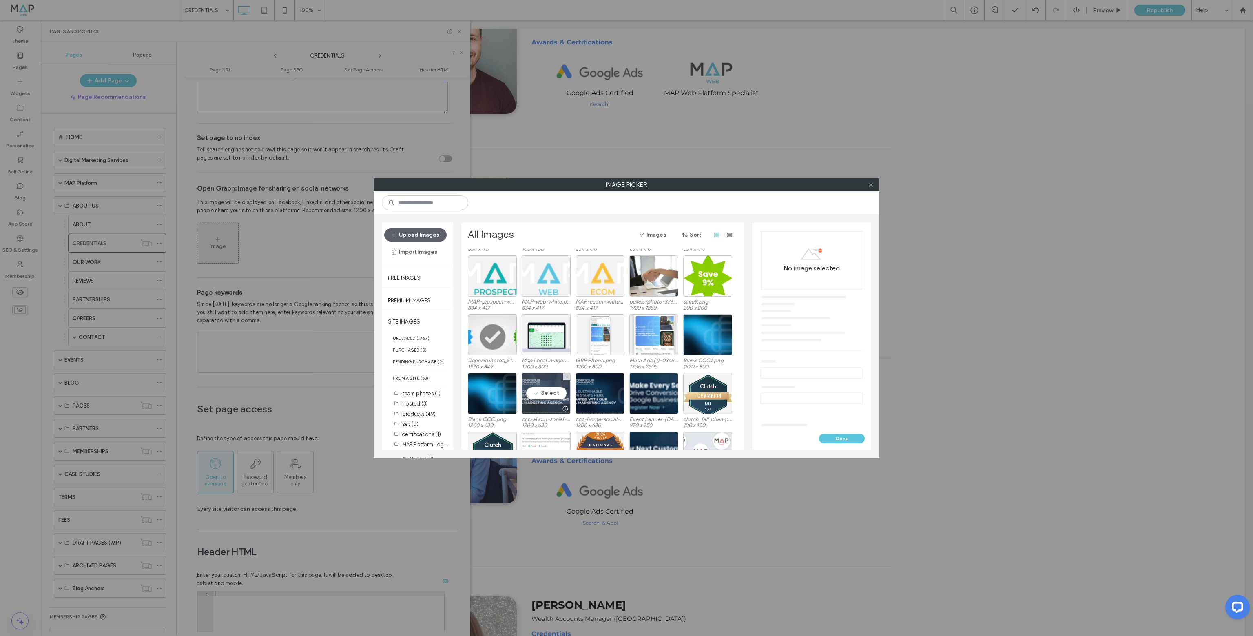
click at [561, 406] on div at bounding box center [565, 409] width 10 height 7
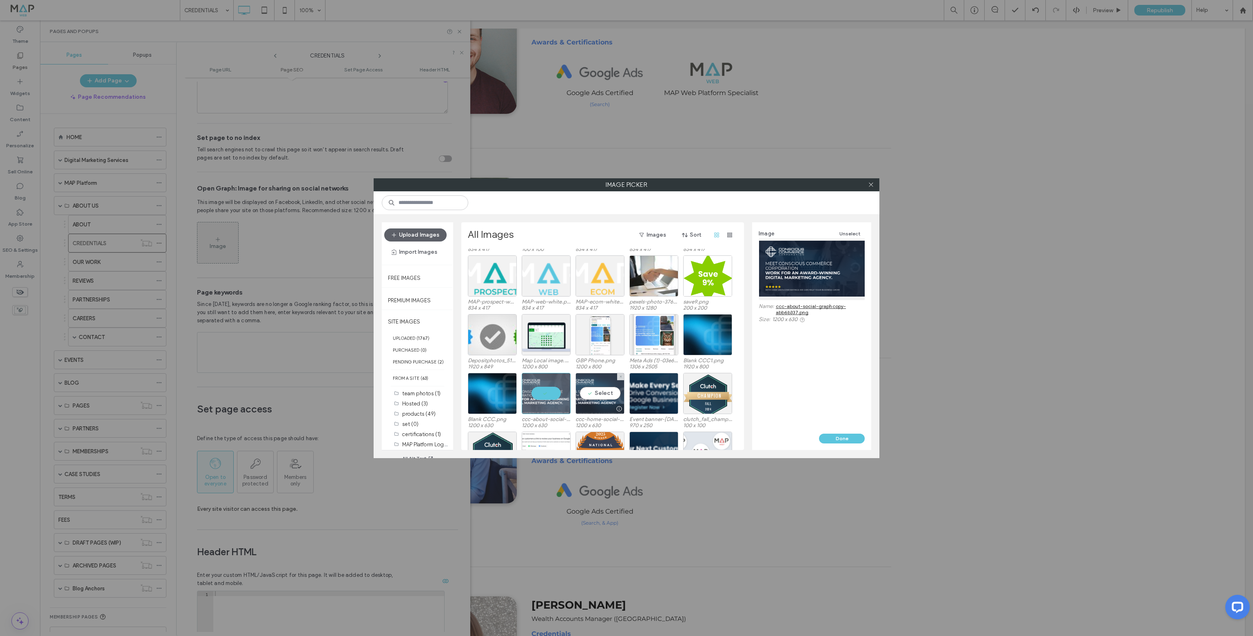
click at [596, 408] on div at bounding box center [600, 409] width 48 height 10
click at [542, 406] on div at bounding box center [546, 409] width 48 height 10
click at [599, 401] on div "Select" at bounding box center [600, 393] width 49 height 41
click at [835, 438] on button "Done" at bounding box center [842, 439] width 46 height 10
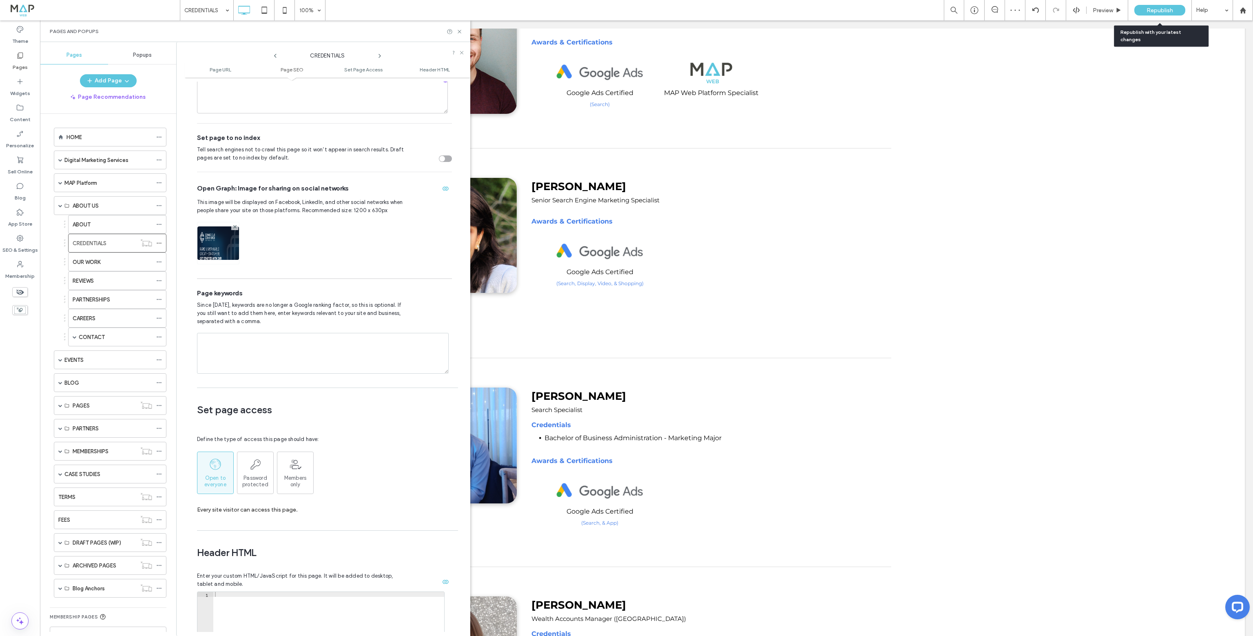
click at [1167, 9] on span "Republish" at bounding box center [1160, 10] width 27 height 7
